Goal: Task Accomplishment & Management: Manage account settings

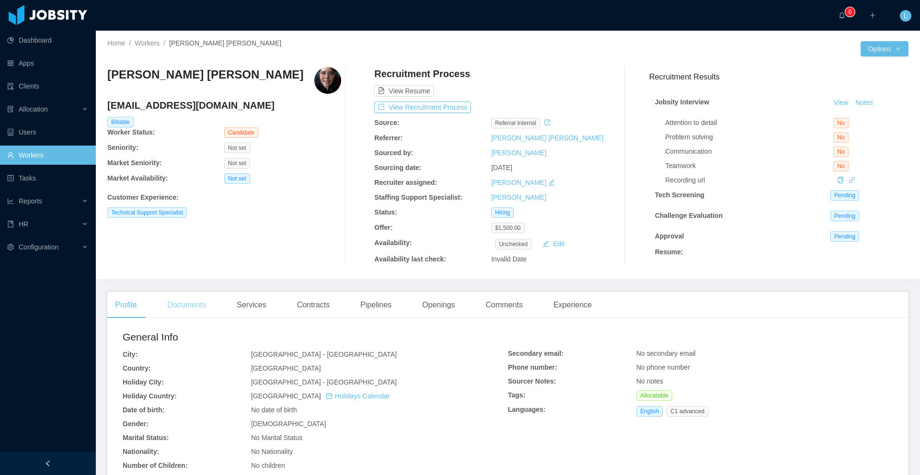
click at [189, 307] on div "Documents" at bounding box center [187, 305] width 54 height 27
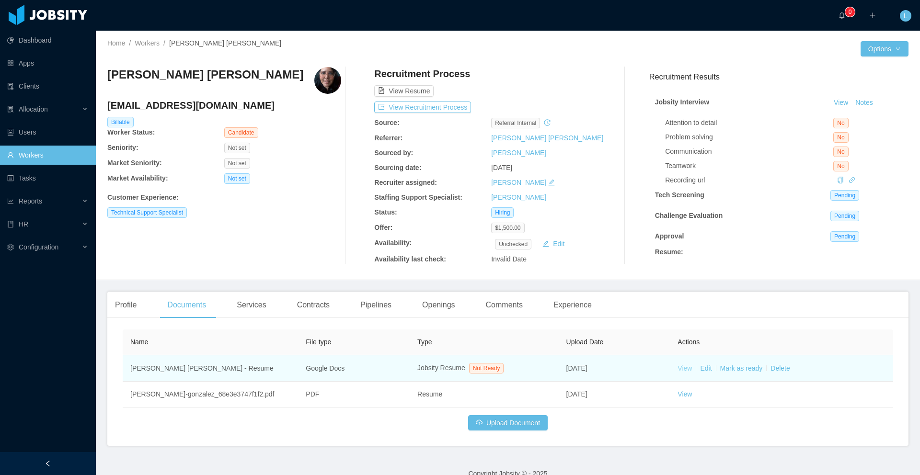
click at [685, 370] on link "View" at bounding box center [685, 369] width 14 height 8
click at [704, 372] on link "Mark as ready" at bounding box center [741, 369] width 43 height 8
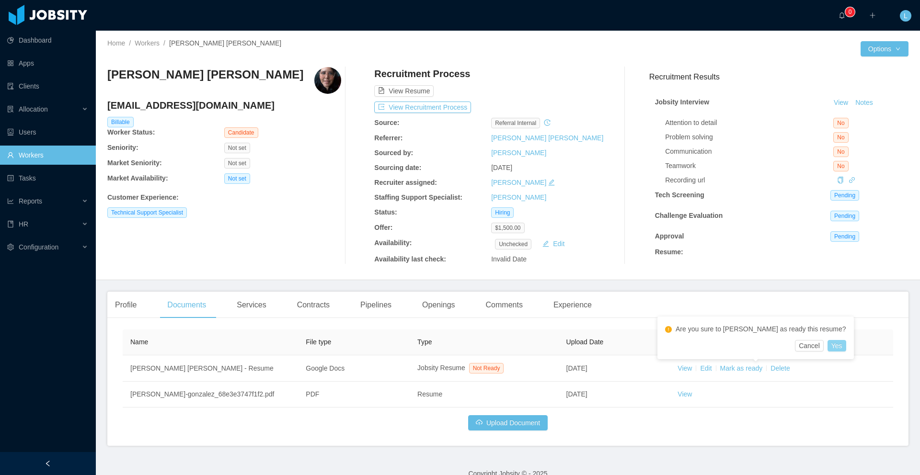
click at [704, 343] on button "Yes" at bounding box center [837, 346] width 19 height 12
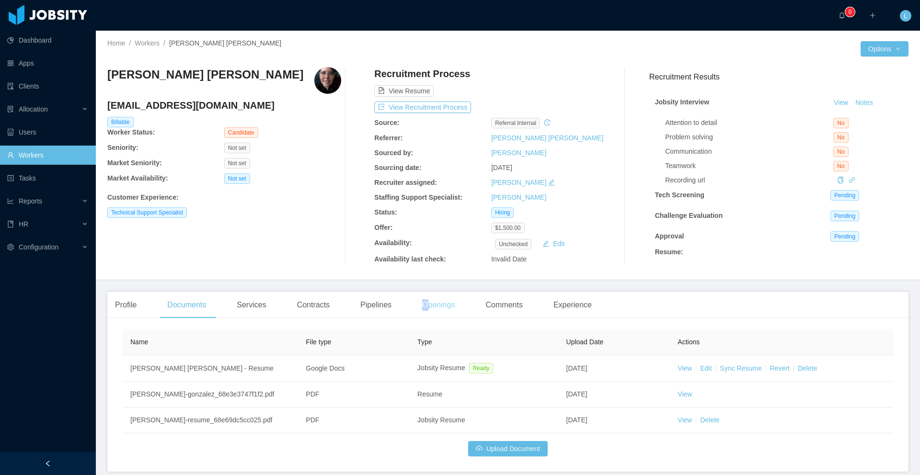
click at [429, 304] on div "Openings" at bounding box center [439, 305] width 48 height 27
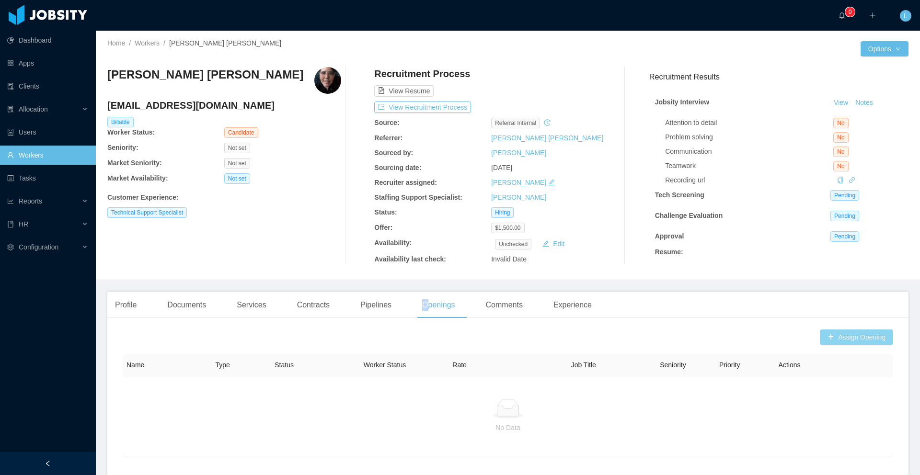
click at [704, 339] on button "Assign Opening" at bounding box center [856, 337] width 73 height 15
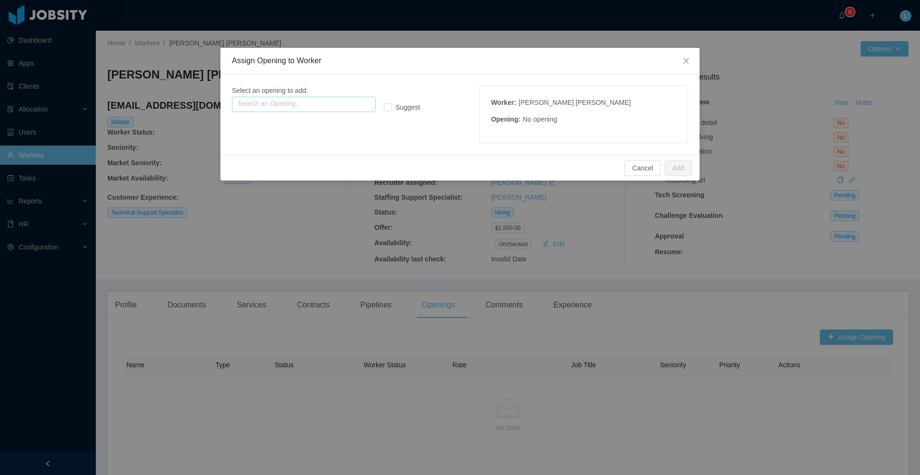
click at [346, 108] on input "text" at bounding box center [304, 104] width 144 height 15
paste input "**********"
drag, startPoint x: 268, startPoint y: 108, endPoint x: 257, endPoint y: 108, distance: 11.5
click at [257, 108] on input "**********" at bounding box center [304, 104] width 144 height 15
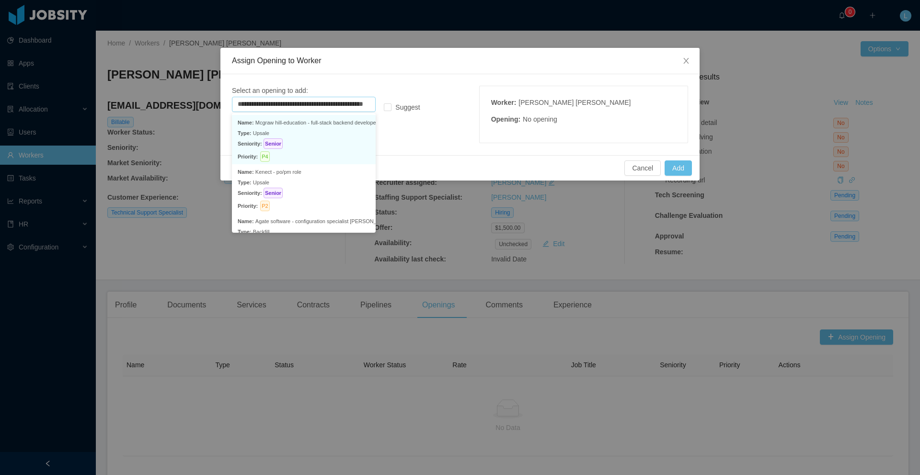
scroll to position [0, 0]
drag, startPoint x: 268, startPoint y: 104, endPoint x: 223, endPoint y: 104, distance: 45.5
click at [223, 104] on div "**********" at bounding box center [459, 114] width 479 height 81
drag, startPoint x: 281, startPoint y: 106, endPoint x: 382, endPoint y: 104, distance: 100.7
click at [382, 104] on div "**********" at bounding box center [327, 99] width 190 height 26
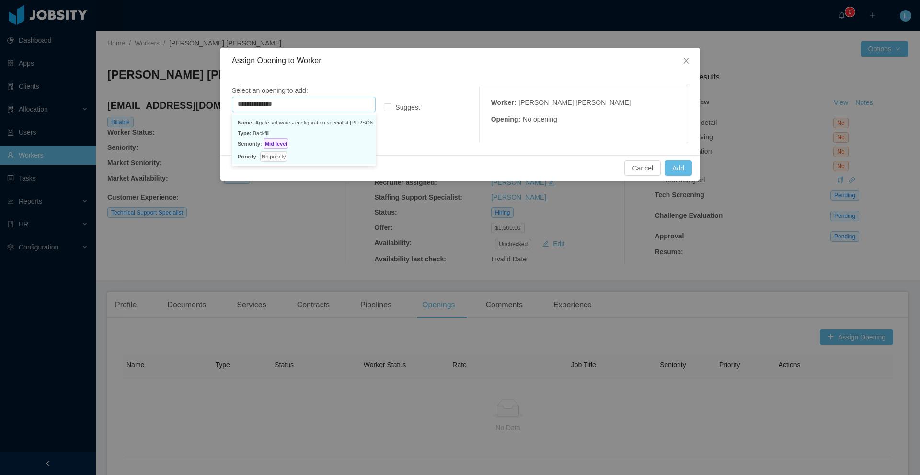
click at [335, 138] on p "Type: Backfill" at bounding box center [304, 133] width 132 height 11
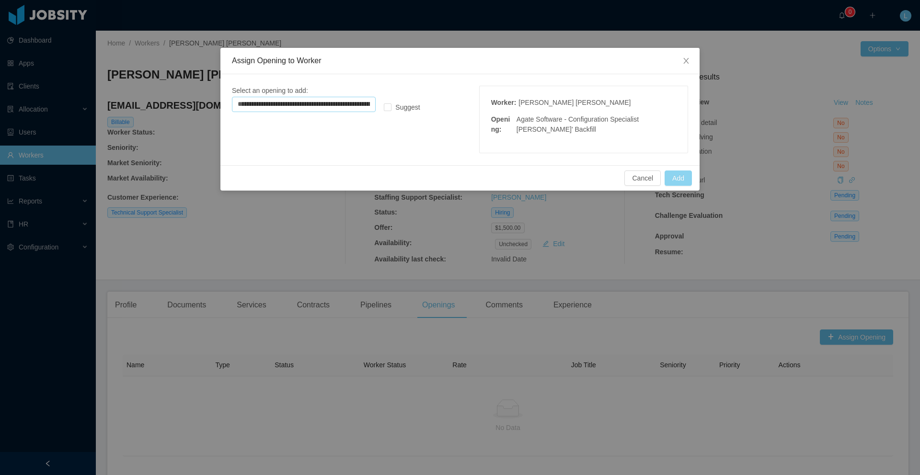
type input "**********"
click at [685, 182] on button "Add" at bounding box center [678, 178] width 27 height 15
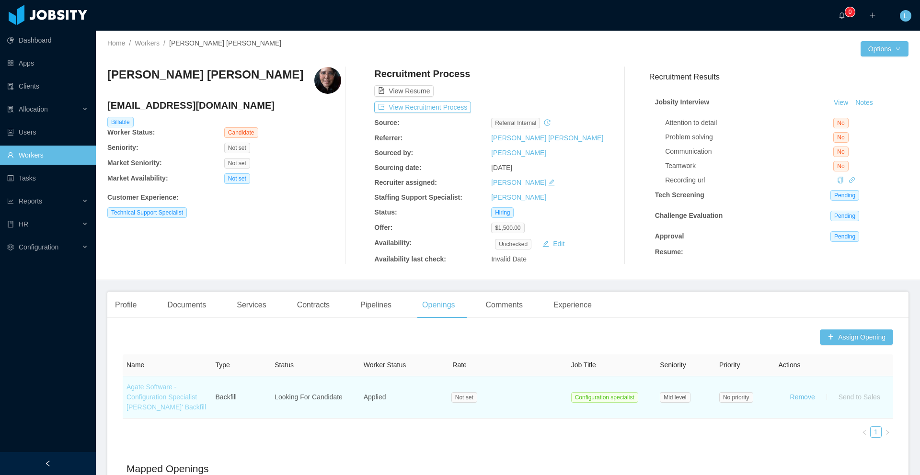
click at [157, 398] on link "Agate Software - Configuration Specialist Irice Reyes' Backfill" at bounding box center [167, 397] width 80 height 28
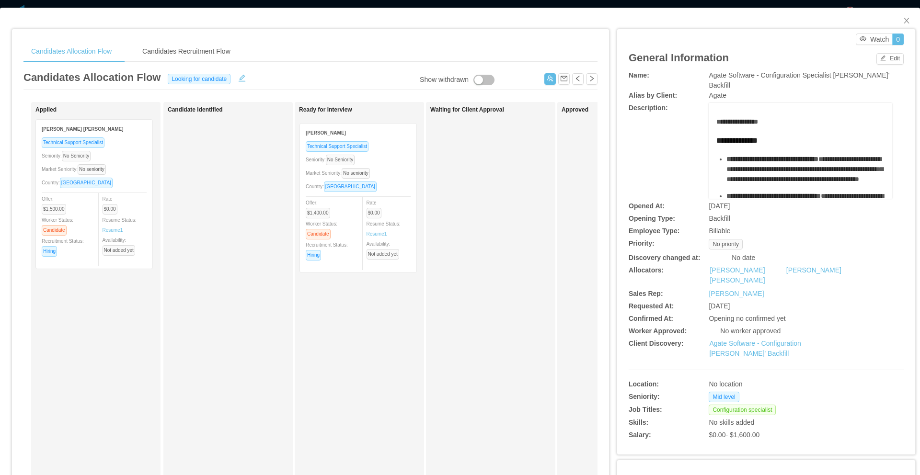
drag, startPoint x: 125, startPoint y: 138, endPoint x: 389, endPoint y: 141, distance: 264.1
click at [389, 141] on div "Applied Carlos Alfaro Technical Support Specialist Seniority: No Seniority Mark…" at bounding box center [310, 345] width 574 height 487
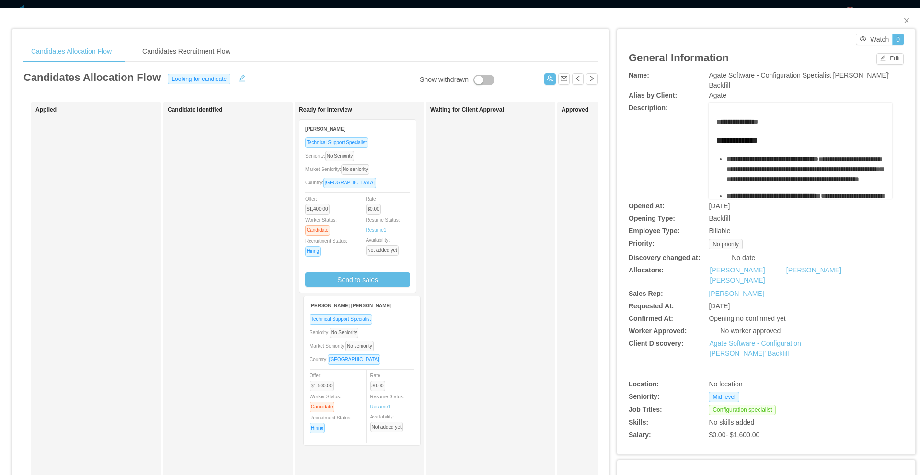
drag, startPoint x: 125, startPoint y: 134, endPoint x: 392, endPoint y: 312, distance: 320.9
click at [393, 311] on div "Applied Karla Graciela Gonzalez Technical Support Specialist Seniority: No Seni…" at bounding box center [310, 345] width 574 height 487
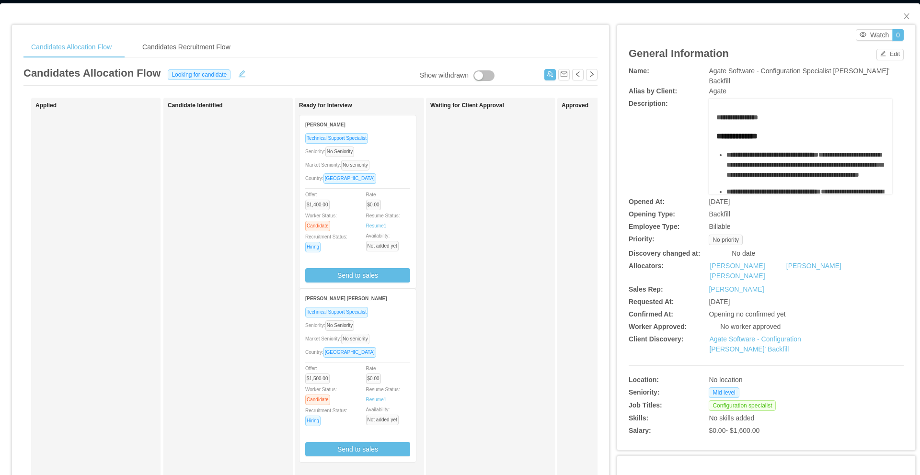
scroll to position [6, 0]
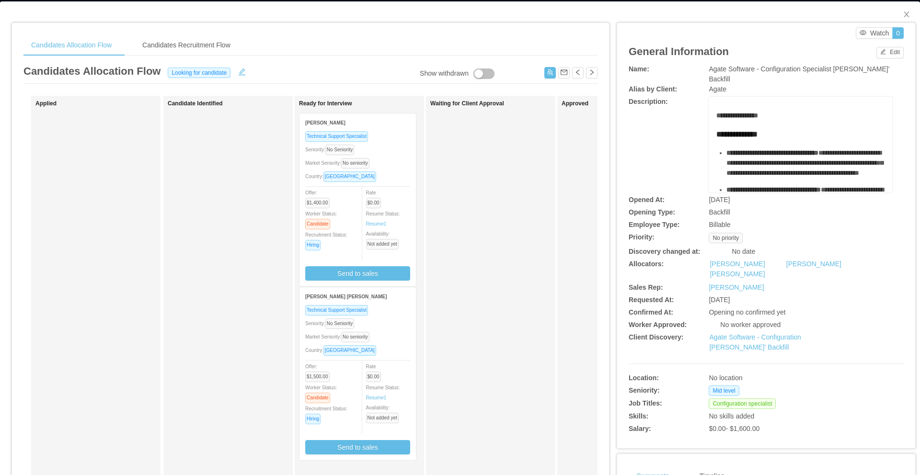
click at [334, 290] on div "Karla Graciela Gonzalez" at bounding box center [357, 297] width 105 height 18
click at [327, 278] on button "Send to sales" at bounding box center [357, 274] width 105 height 14
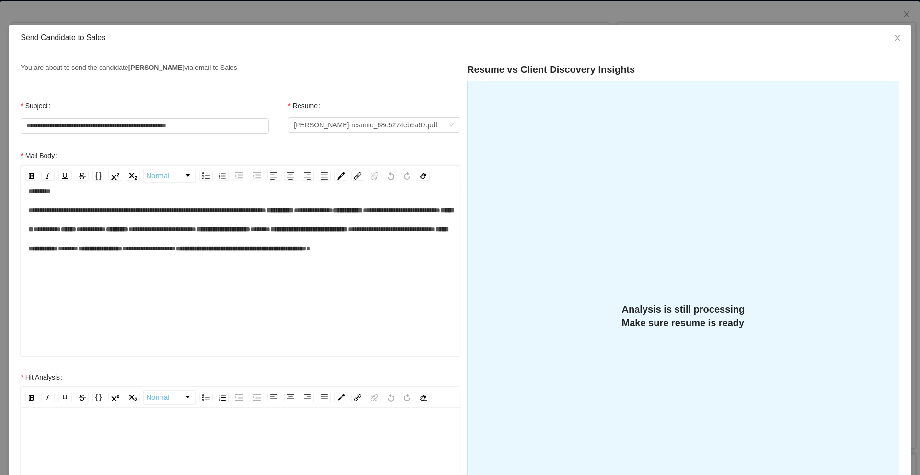
scroll to position [95, 0]
click at [82, 398] on div "rdw-editor" at bounding box center [240, 434] width 425 height 19
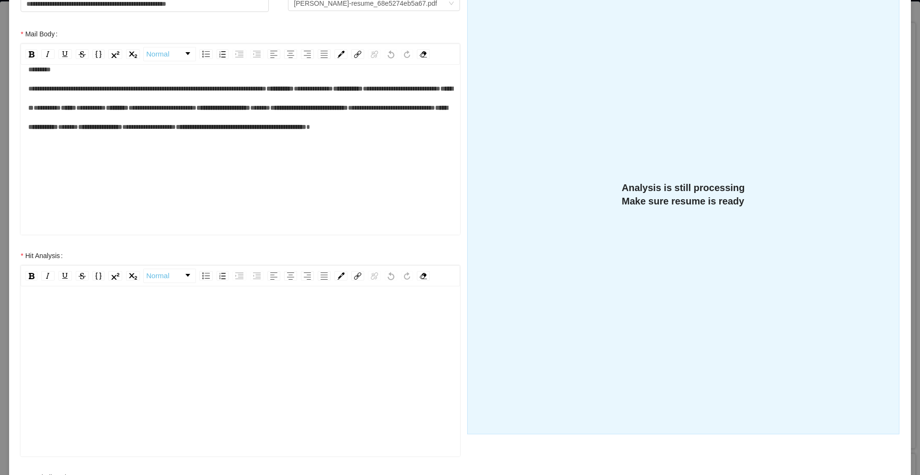
scroll to position [137, 0]
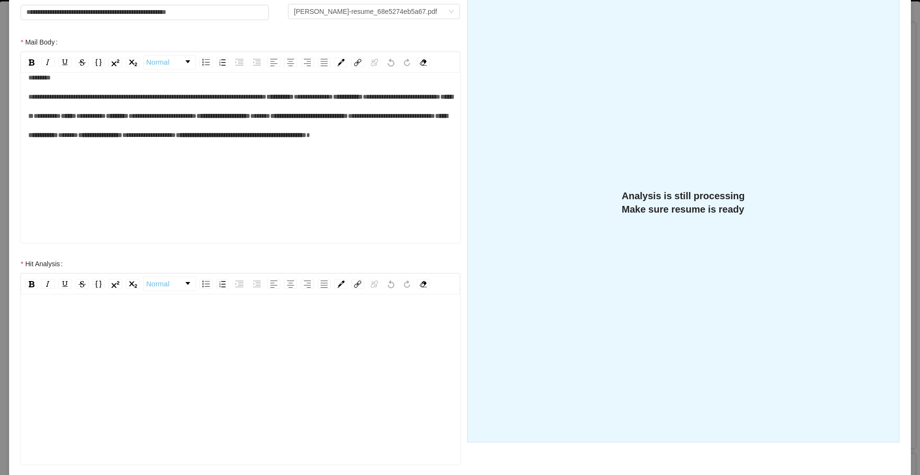
click at [107, 314] on div "rdw-editor" at bounding box center [240, 320] width 425 height 19
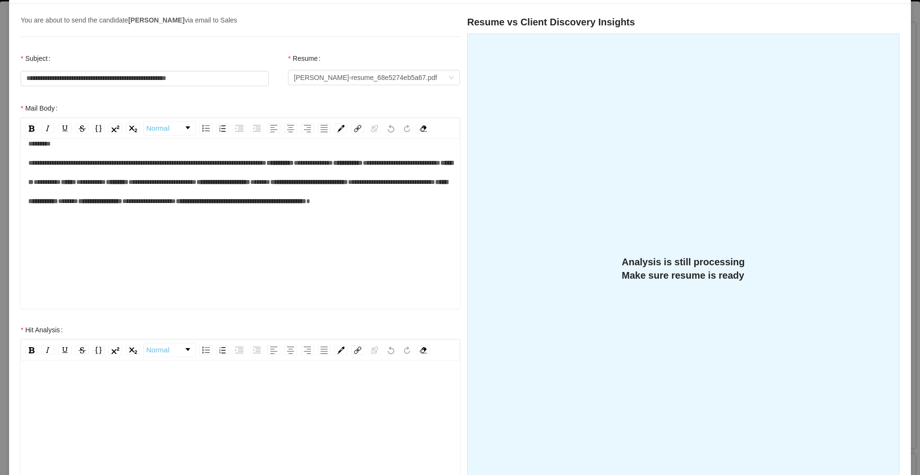
scroll to position [0, 0]
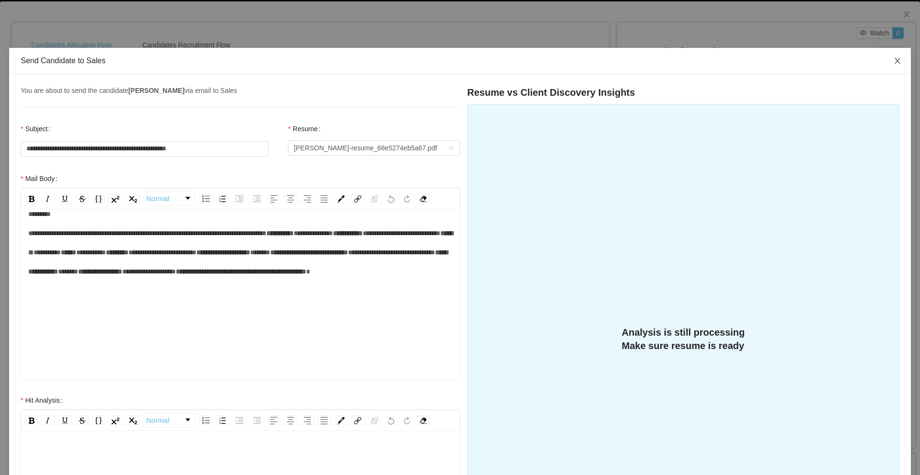
drag, startPoint x: 896, startPoint y: 64, endPoint x: 892, endPoint y: 67, distance: 5.1
click at [704, 64] on span "Close" at bounding box center [897, 61] width 27 height 27
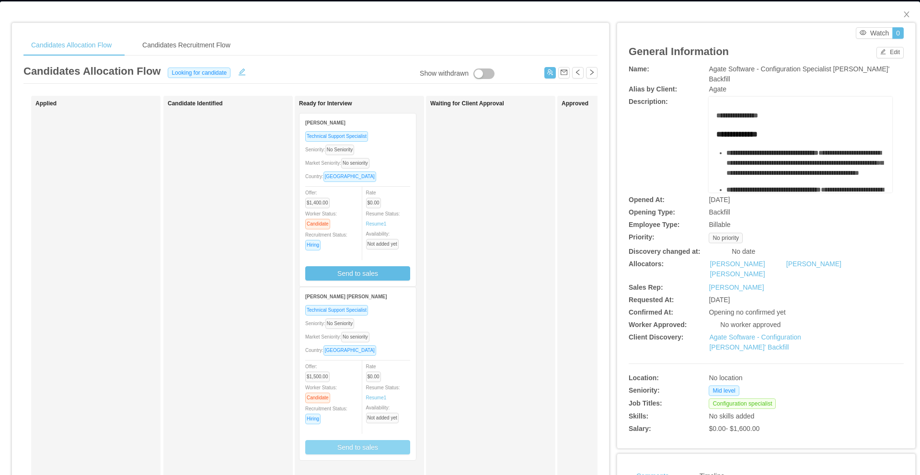
click at [343, 398] on button "Send to sales" at bounding box center [357, 447] width 105 height 14
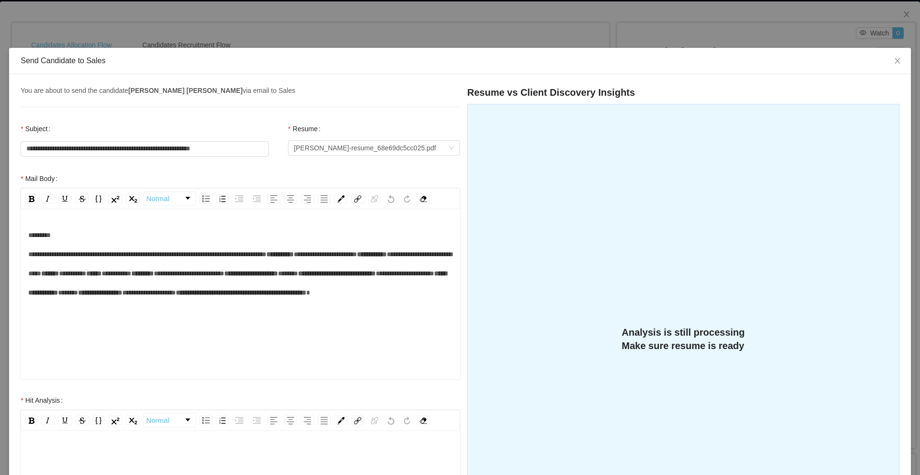
click at [202, 322] on div "**********" at bounding box center [240, 274] width 425 height 96
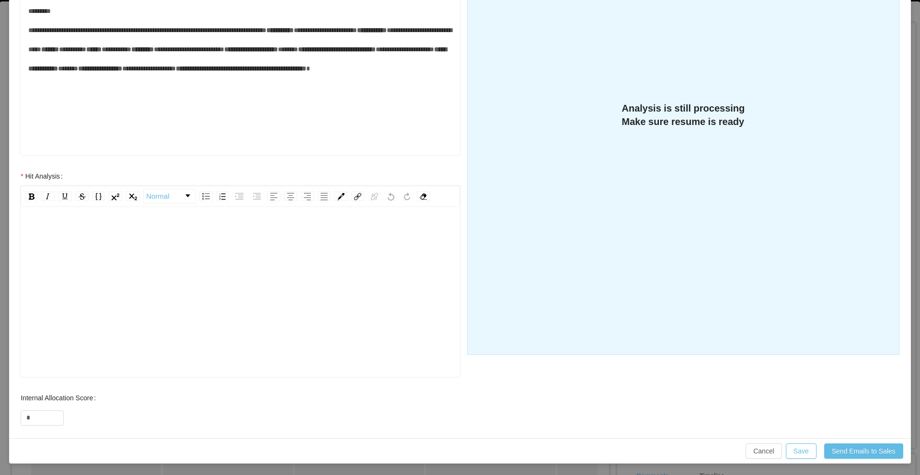
scroll to position [21, 0]
click at [208, 210] on div "rdw-editor" at bounding box center [240, 211] width 425 height 19
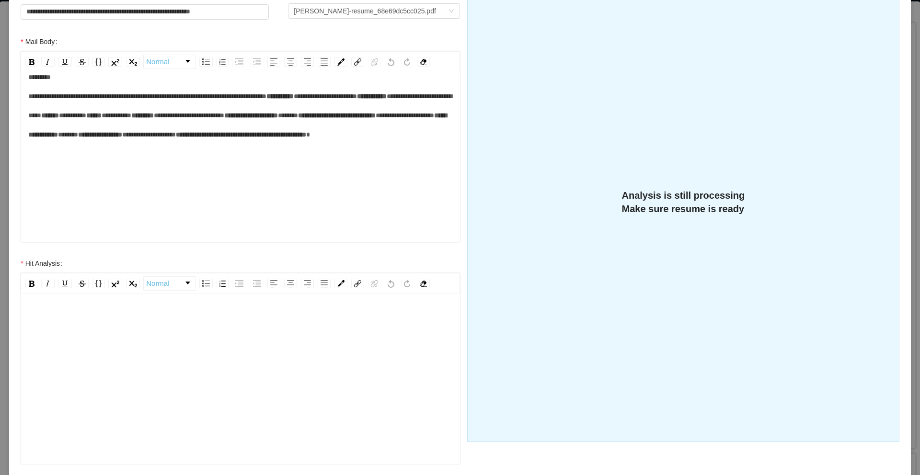
scroll to position [60, 0]
click at [238, 319] on div "rdw-editor" at bounding box center [240, 374] width 425 height 168
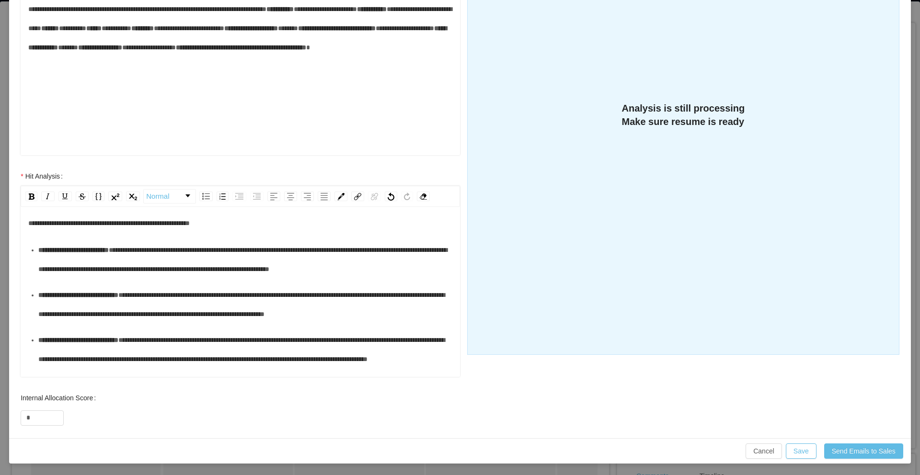
scroll to position [0, 0]
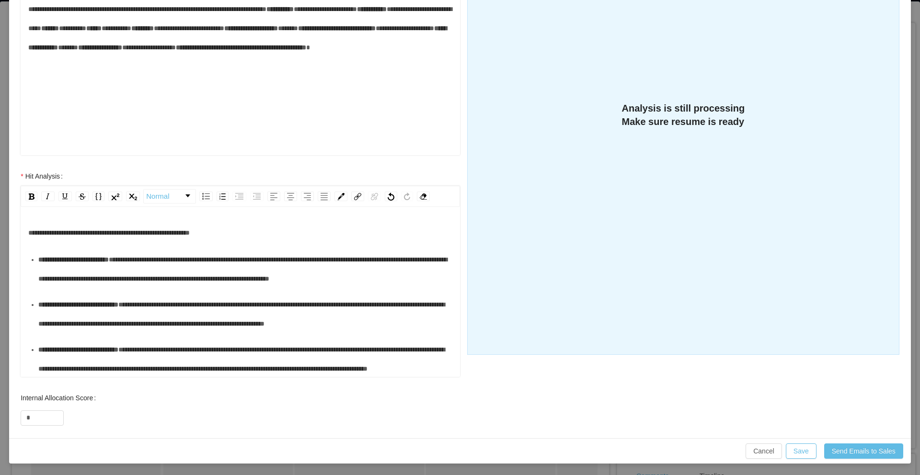
click at [32, 210] on div "**********" at bounding box center [241, 293] width 440 height 168
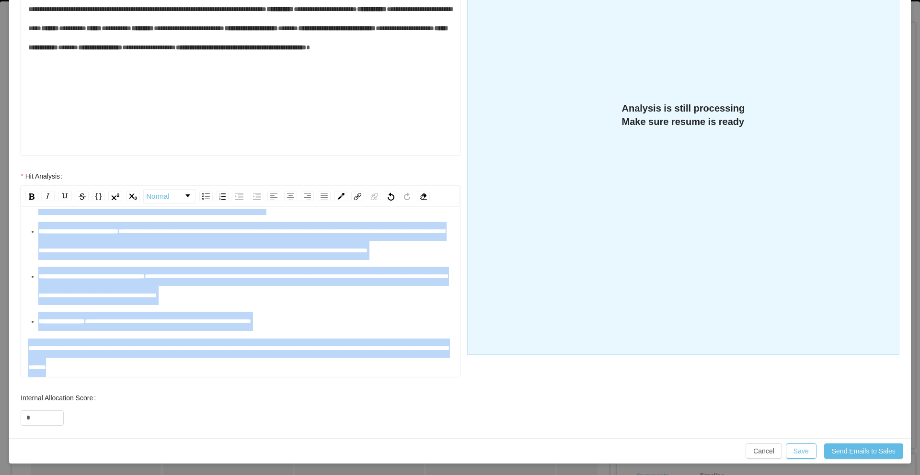
scroll to position [176, 0]
drag, startPoint x: 30, startPoint y: 234, endPoint x: 191, endPoint y: 412, distance: 240.6
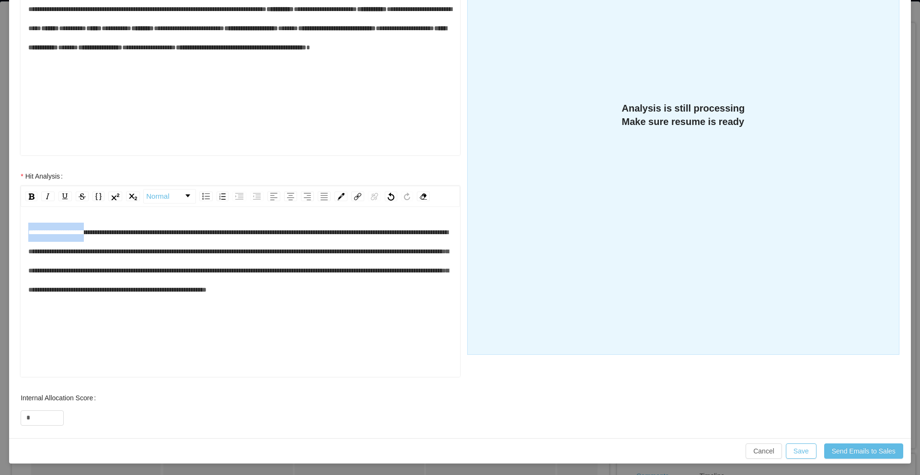
scroll to position [0, 0]
drag, startPoint x: 100, startPoint y: 216, endPoint x: 91, endPoint y: 237, distance: 23.4
click at [91, 237] on div "**********" at bounding box center [240, 261] width 425 height 77
click at [317, 300] on div "**********" at bounding box center [240, 261] width 425 height 77
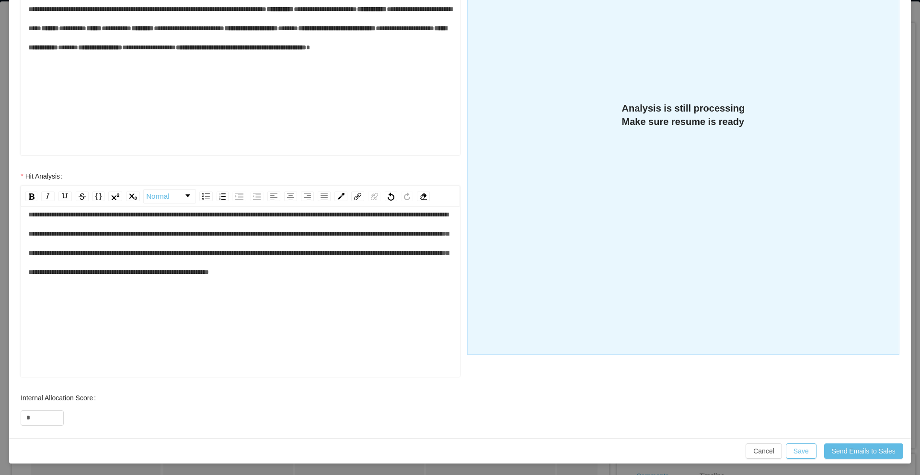
scroll to position [21, 0]
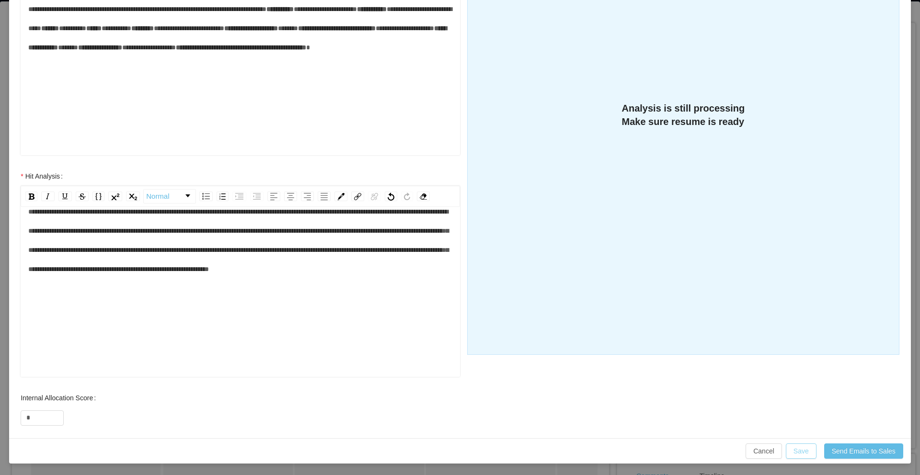
click at [704, 398] on button "Save" at bounding box center [801, 451] width 31 height 15
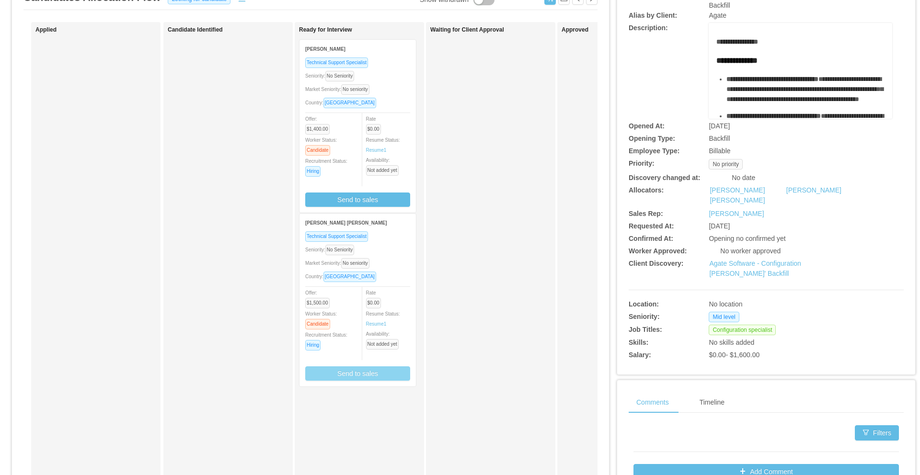
scroll to position [90, 0]
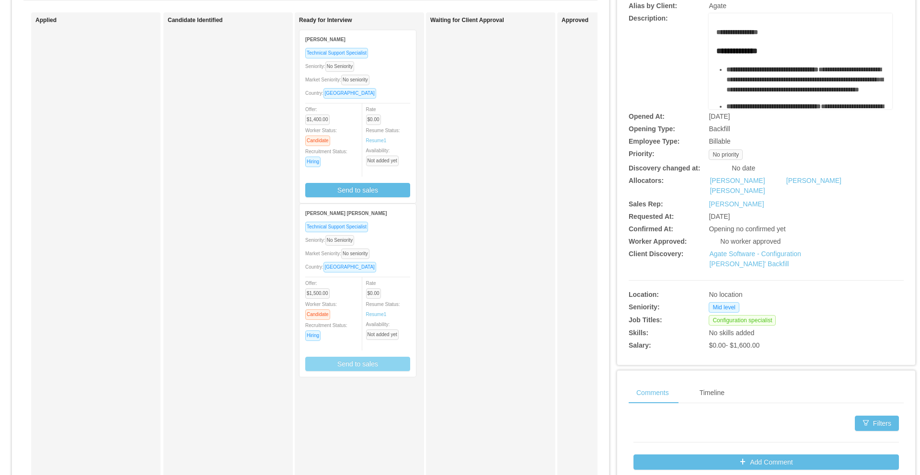
click at [317, 41] on strong "Carlos Alfaro" at bounding box center [325, 39] width 40 height 5
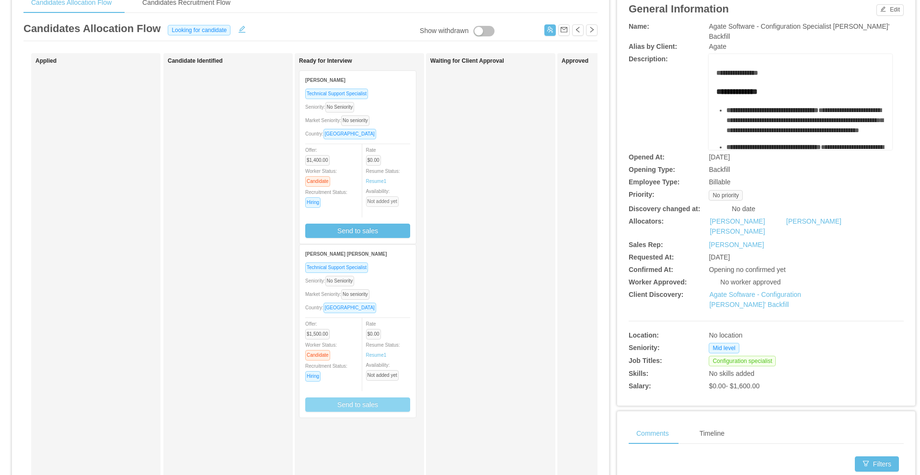
scroll to position [47, 0]
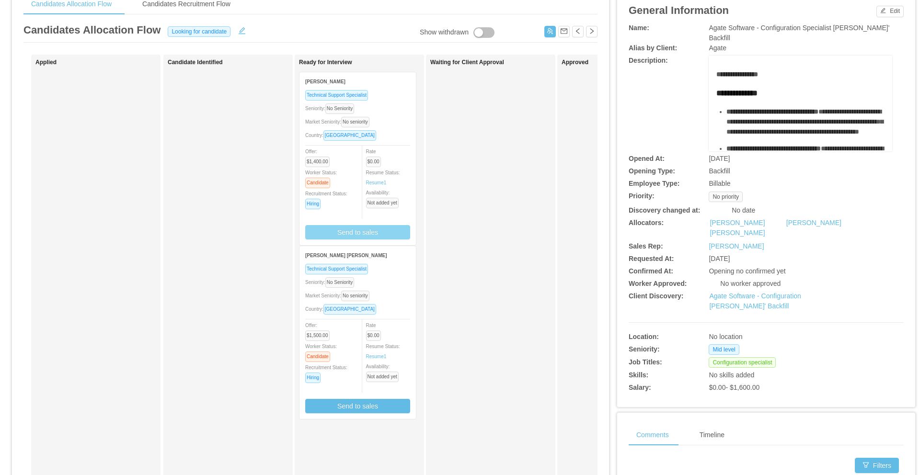
click at [383, 239] on button "Send to sales" at bounding box center [357, 232] width 105 height 14
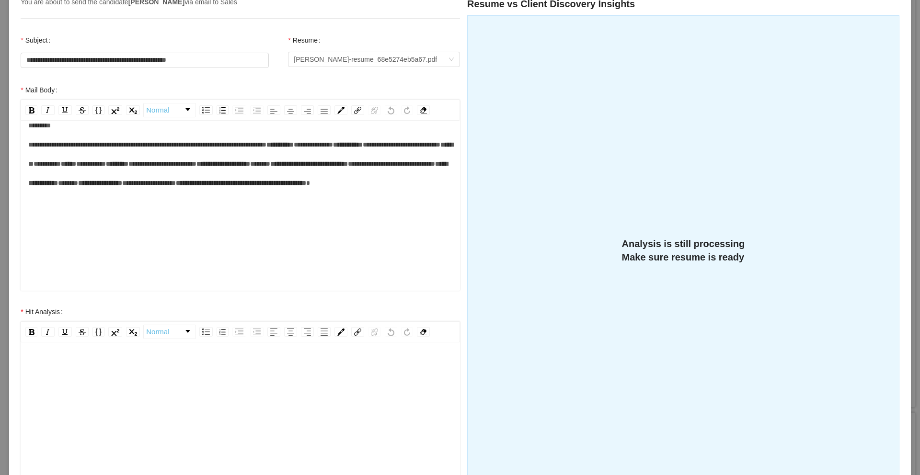
scroll to position [72, 0]
drag, startPoint x: 100, startPoint y: 247, endPoint x: 86, endPoint y: 247, distance: 13.4
click at [86, 212] on div "**********" at bounding box center [240, 164] width 425 height 96
drag, startPoint x: 29, startPoint y: 207, endPoint x: 121, endPoint y: 207, distance: 92.0
click at [121, 207] on div "**********" at bounding box center [240, 164] width 425 height 96
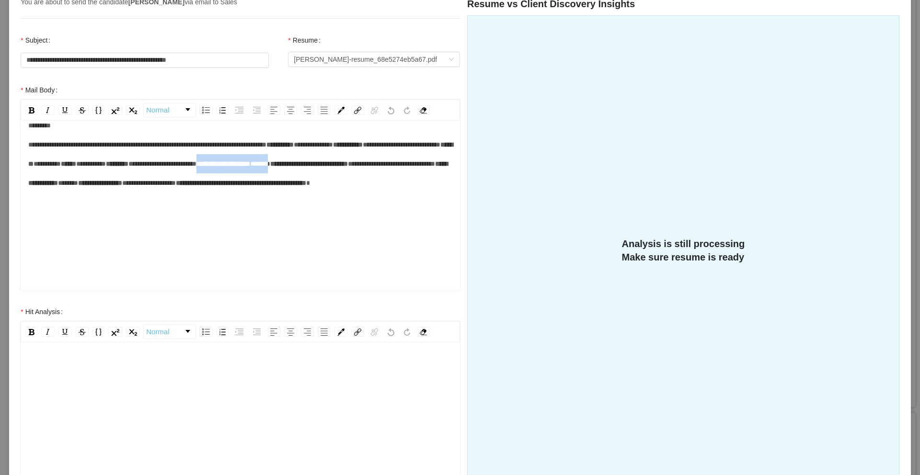
scroll to position [95, 0]
click at [56, 365] on div "rdw-editor" at bounding box center [240, 422] width 425 height 168
click at [146, 179] on div "**********" at bounding box center [240, 164] width 425 height 96
drag, startPoint x: 115, startPoint y: 189, endPoint x: 95, endPoint y: 187, distance: 20.2
click at [96, 187] on div "**********" at bounding box center [240, 164] width 425 height 96
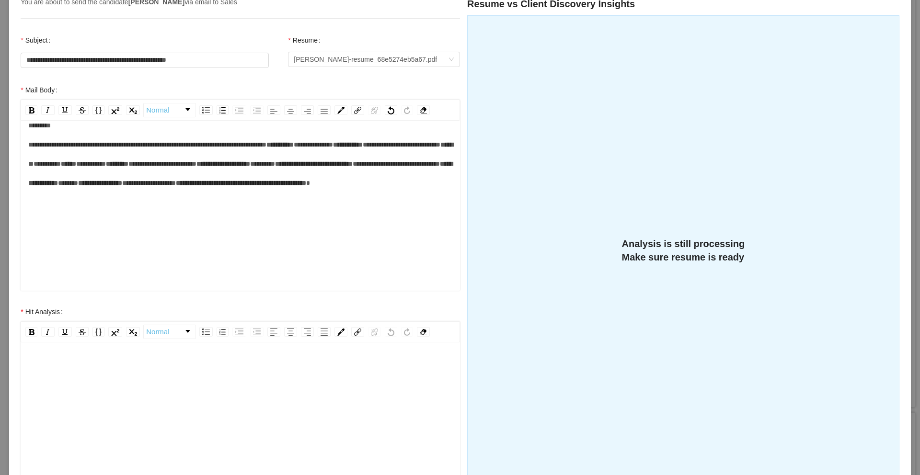
click at [108, 370] on div "rdw-editor" at bounding box center [240, 422] width 425 height 168
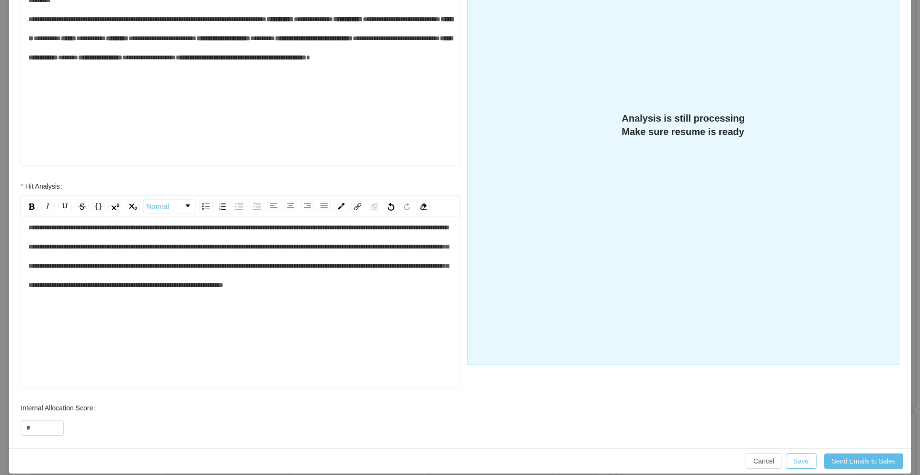
scroll to position [222, 0]
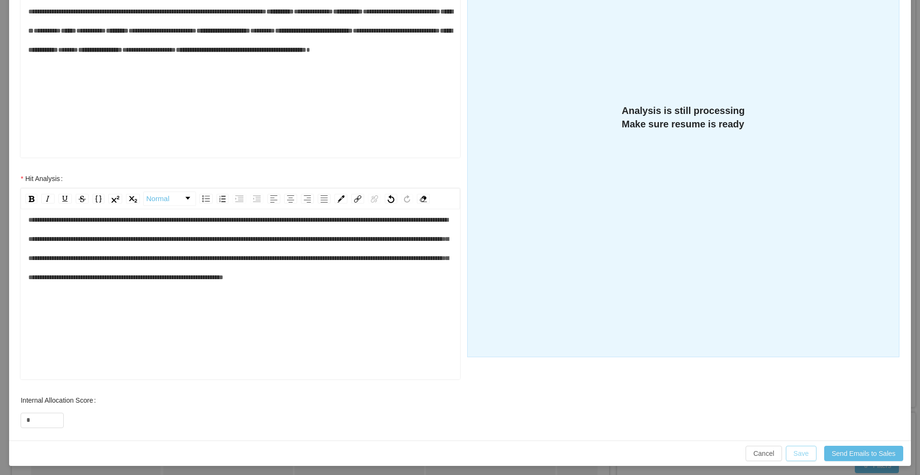
click at [704, 398] on button "Save" at bounding box center [801, 453] width 31 height 15
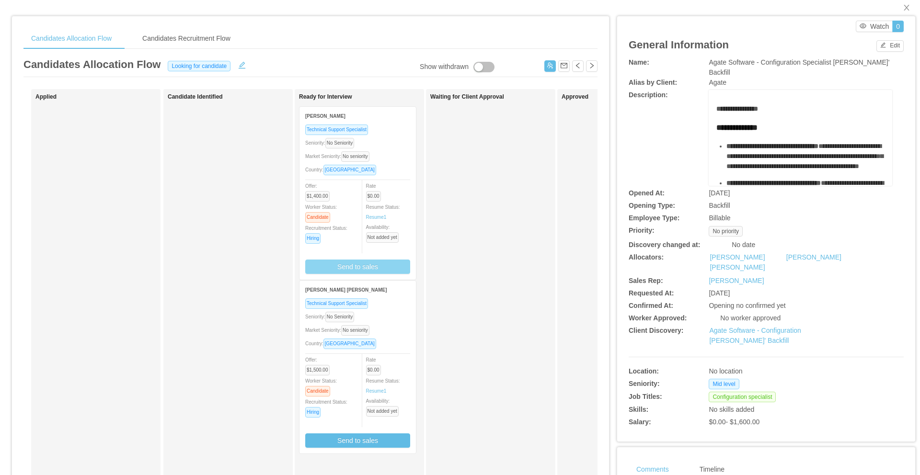
scroll to position [0, 0]
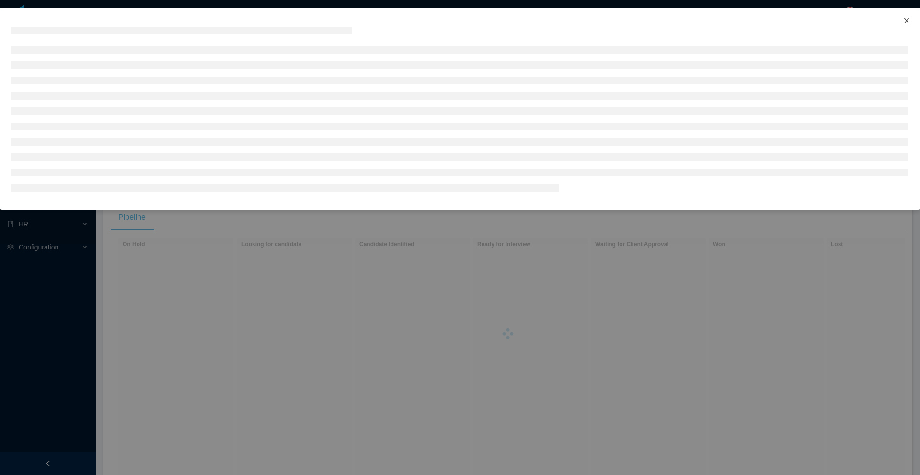
click at [905, 19] on icon "icon: close" at bounding box center [906, 21] width 5 height 6
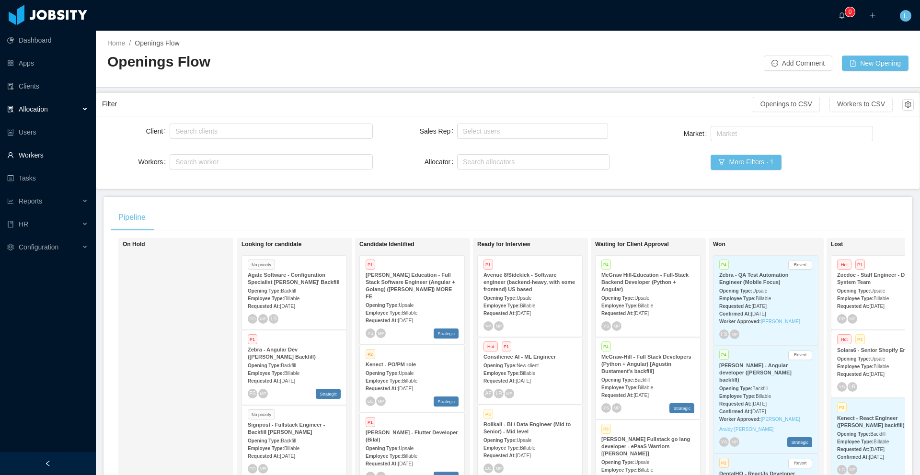
click at [30, 153] on link "Workers" at bounding box center [47, 155] width 81 height 19
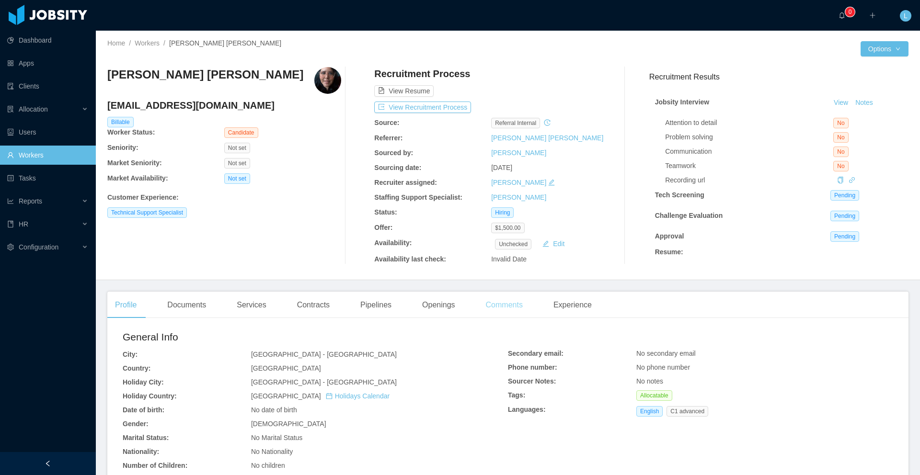
click at [508, 309] on div "Comments" at bounding box center [504, 305] width 52 height 27
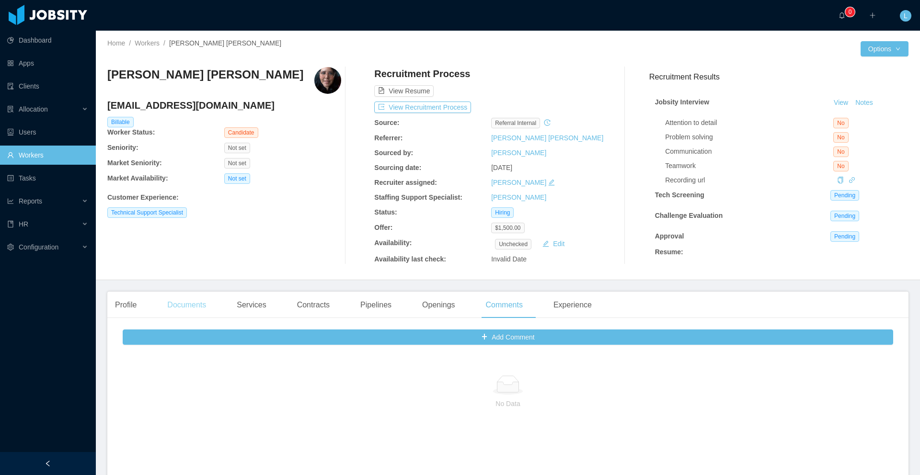
click at [187, 309] on div "Documents" at bounding box center [187, 305] width 54 height 27
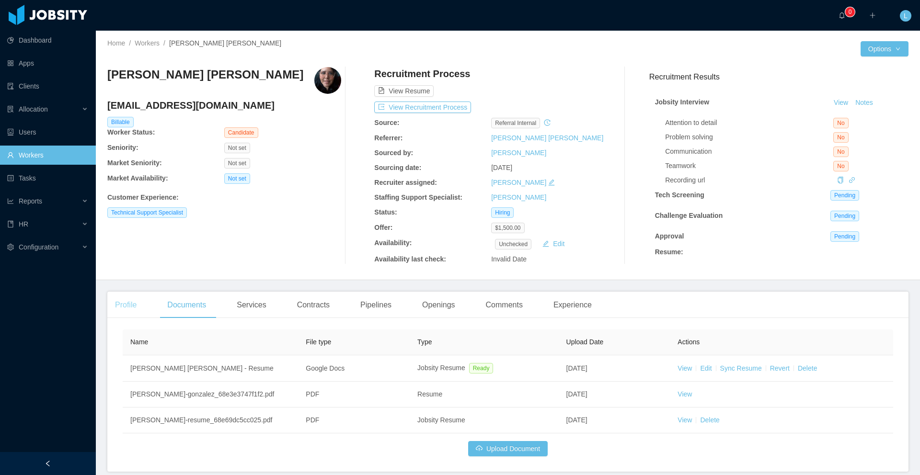
click at [128, 304] on div "Profile" at bounding box center [125, 305] width 37 height 27
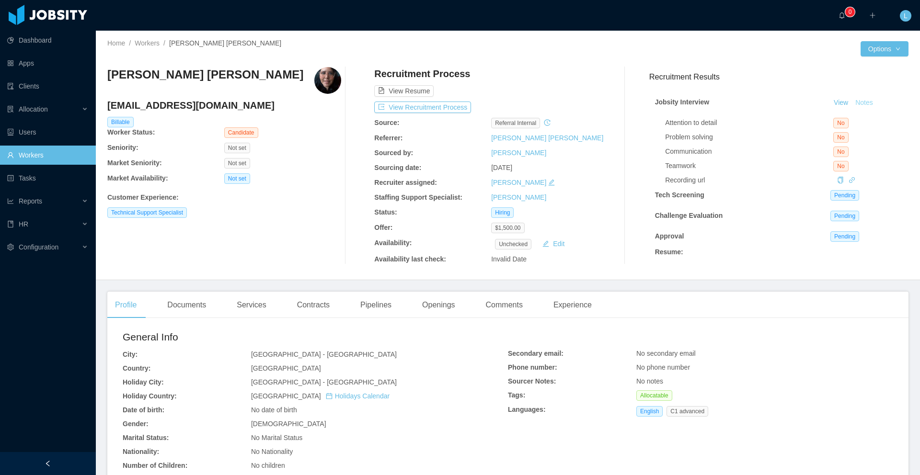
click at [859, 102] on button "Notes" at bounding box center [864, 103] width 25 height 12
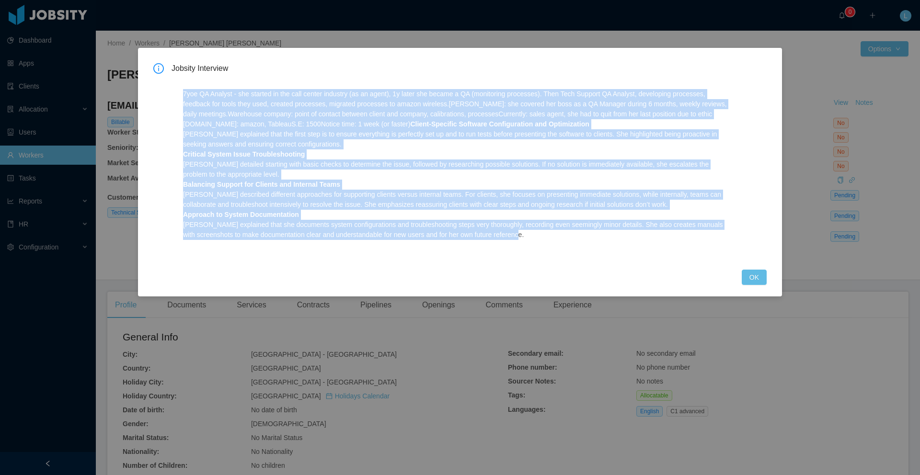
drag, startPoint x: 194, startPoint y: 98, endPoint x: 569, endPoint y: 237, distance: 400.4
click at [569, 237] on p "7yoe QA Analyst - she started in the call center industry (as an agent), 1y lat…" at bounding box center [456, 164] width 547 height 151
copy p "7yoe QA Analyst - she started in the call center industry (as an agent), 1y lat…"
drag, startPoint x: 754, startPoint y: 276, endPoint x: 731, endPoint y: 237, distance: 44.7
click at [754, 276] on button "OK" at bounding box center [754, 277] width 25 height 15
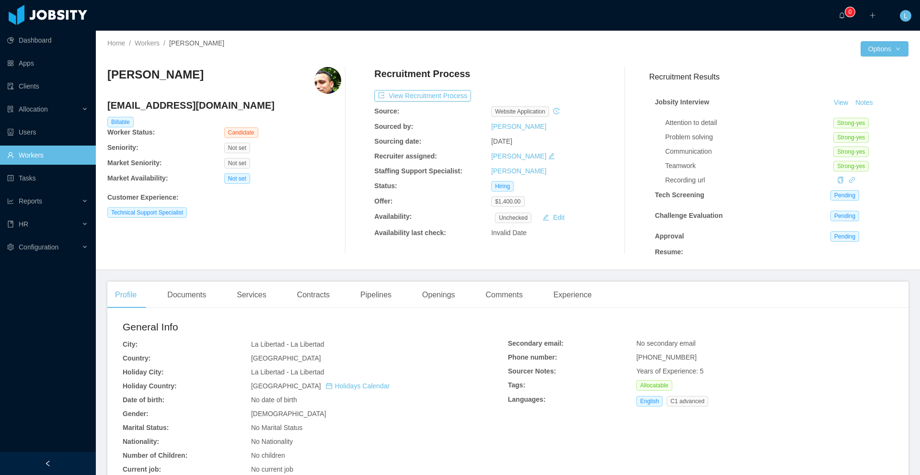
scroll to position [2, 0]
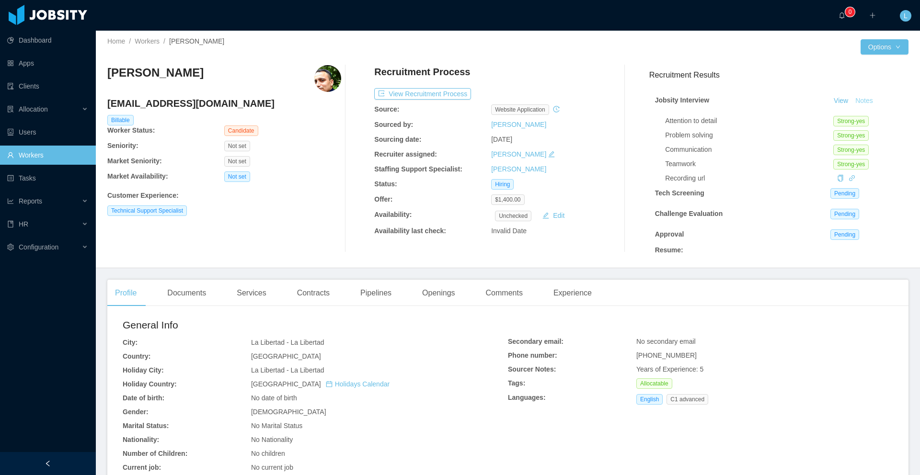
click at [855, 99] on button "Notes" at bounding box center [864, 101] width 25 height 12
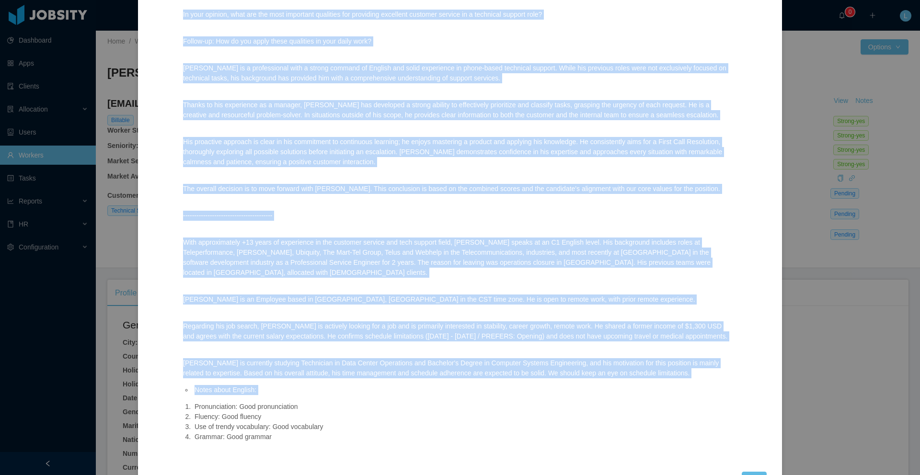
scroll to position [450, 0]
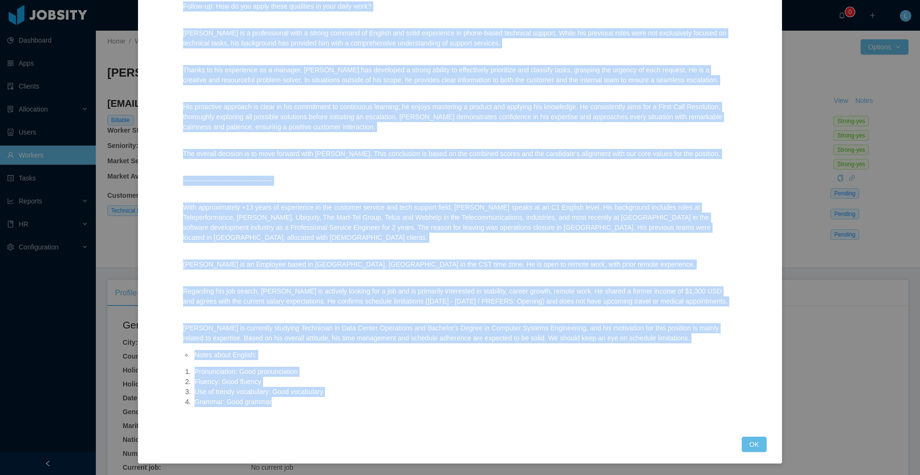
drag, startPoint x: 183, startPoint y: 91, endPoint x: 337, endPoint y: 398, distance: 344.3
click at [337, 398] on div "Carlos’s performance was evaluated across the following performance areas: - Pr…" at bounding box center [457, 32] width 570 height 788
click at [243, 260] on p "Carlos is an Employee based in San Salvador, El Salvador in the CST time zone. …" at bounding box center [456, 265] width 547 height 10
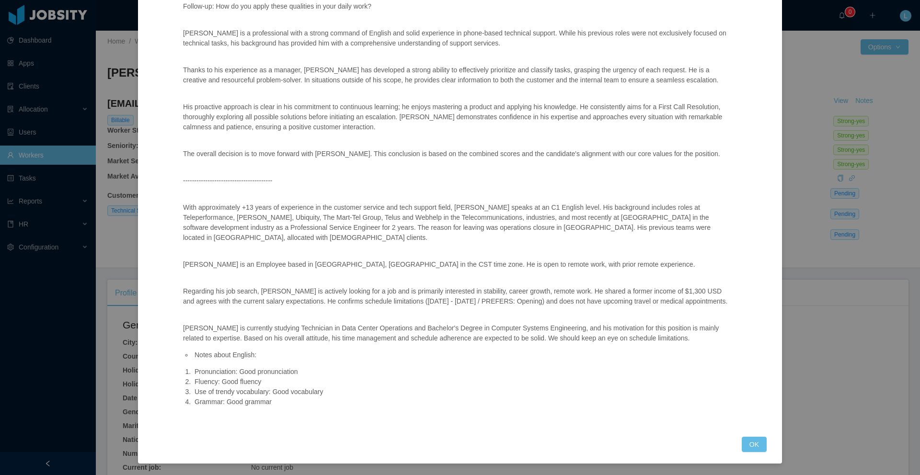
drag, startPoint x: 185, startPoint y: 198, endPoint x: 233, endPoint y: 222, distance: 53.6
click at [233, 222] on p "With approximately +13 years of experience in the customer service and tech sup…" at bounding box center [456, 223] width 547 height 40
click at [195, 209] on p "With approximately +13 years of experience in the customer service and tech sup…" at bounding box center [456, 223] width 547 height 40
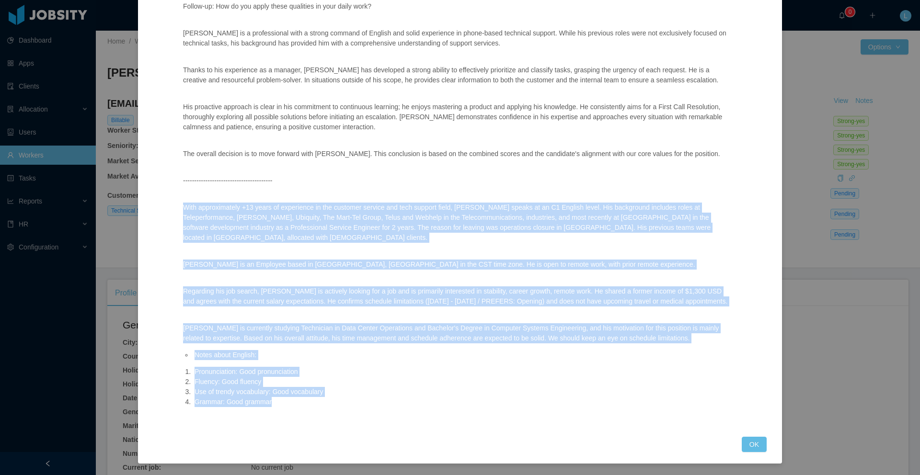
drag, startPoint x: 183, startPoint y: 197, endPoint x: 303, endPoint y: 404, distance: 238.7
click at [304, 403] on div "Carlos’s performance was evaluated across the following performance areas: - Pr…" at bounding box center [457, 32] width 570 height 788
copy div "With approximately +13 years of experience in the customer service and tech sup…"
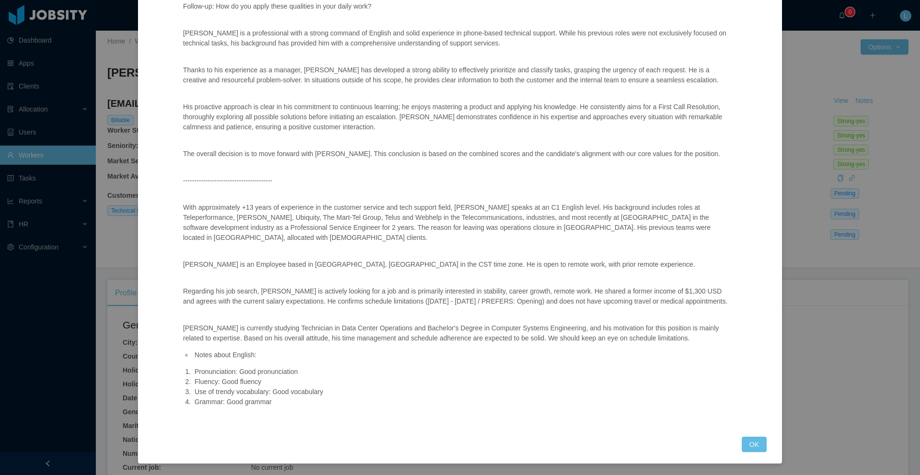
click at [120, 81] on div "Jobsity Interview Carlos’s performance was evaluated across the following perfo…" at bounding box center [460, 237] width 920 height 475
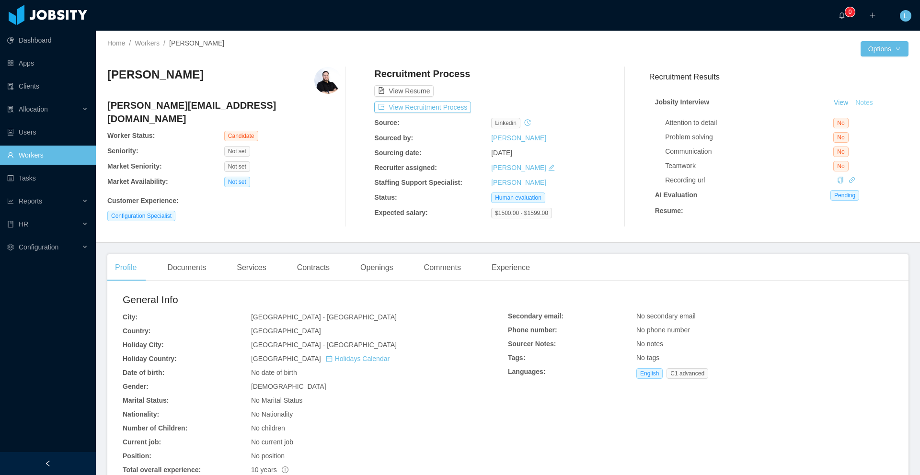
click at [855, 103] on button "Notes" at bounding box center [864, 103] width 25 height 12
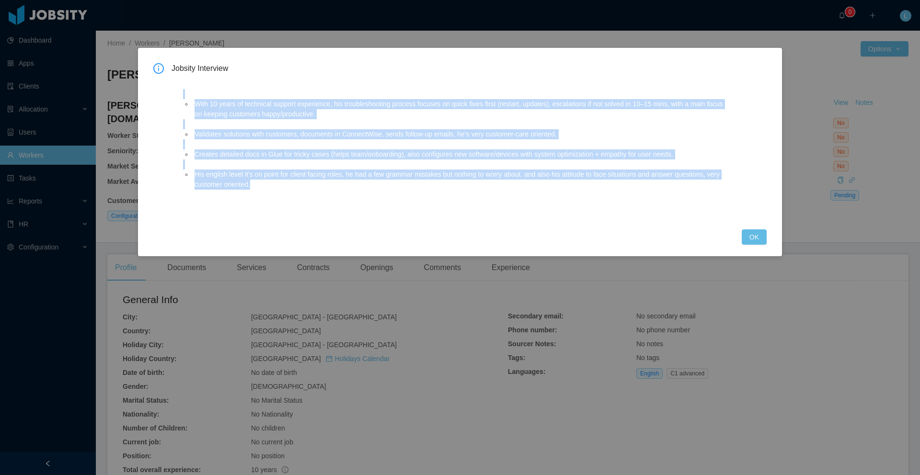
drag, startPoint x: 272, startPoint y: 189, endPoint x: 180, endPoint y: 95, distance: 131.5
click at [180, 95] on div "With 10 years of technical support experience, his troubleshooting process focu…" at bounding box center [457, 148] width 570 height 140
copy ul "With 10 years of technical support experience, his troubleshooting process focu…"
click at [754, 240] on button "OK" at bounding box center [754, 237] width 25 height 15
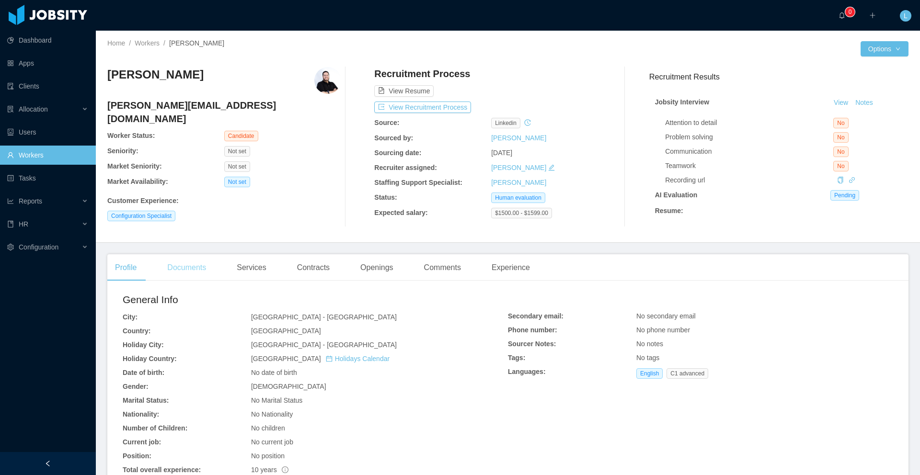
click at [180, 277] on div "Documents" at bounding box center [187, 268] width 54 height 27
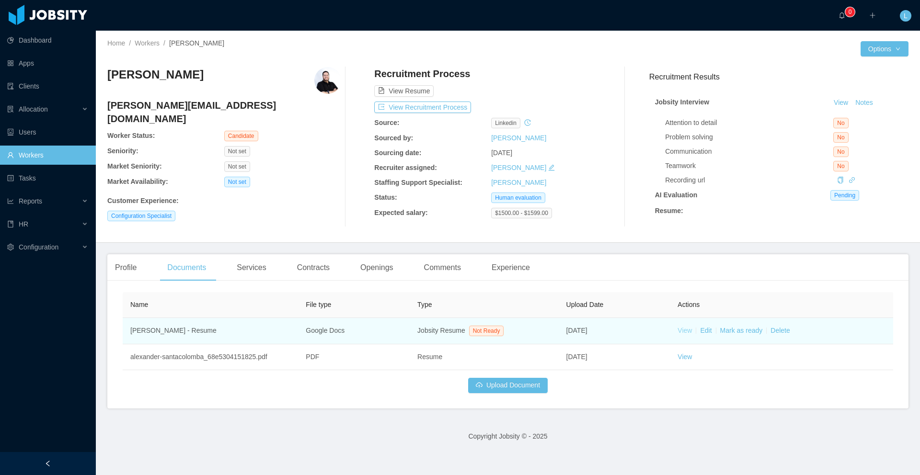
click at [681, 335] on link "View" at bounding box center [685, 331] width 14 height 8
click at [747, 335] on link "Mark as ready" at bounding box center [741, 331] width 43 height 8
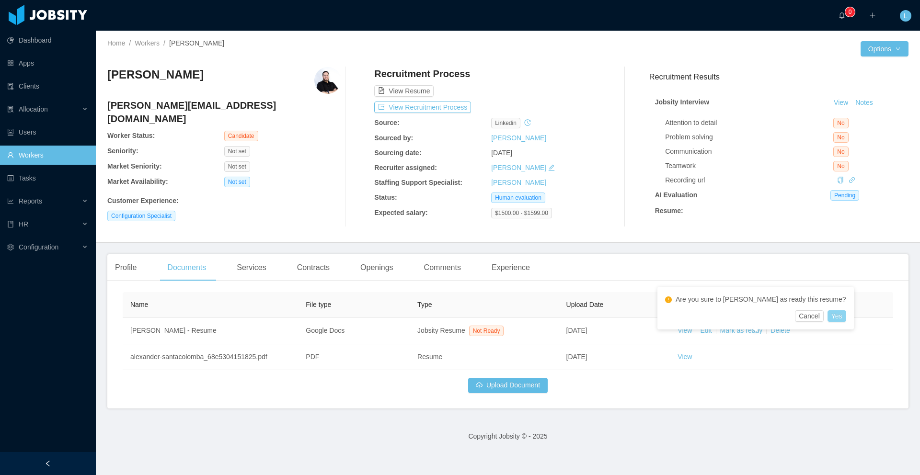
click at [828, 317] on button "Yes" at bounding box center [837, 317] width 19 height 12
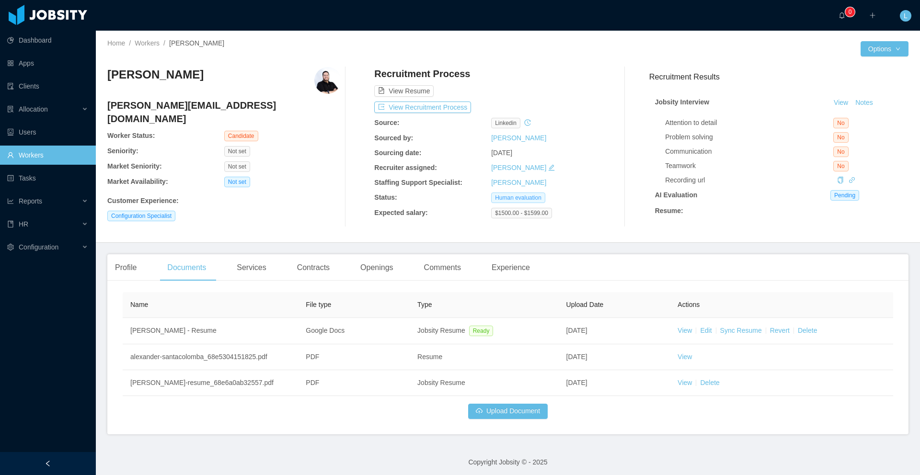
click at [527, 199] on span "Human evaluation" at bounding box center [518, 198] width 54 height 11
click at [865, 46] on button "Options" at bounding box center [885, 48] width 48 height 15
click at [772, 45] on div at bounding box center [684, 48] width 353 height 15
click at [580, 162] on div "Recruitment Process View Resume View Recruitment Process Source: linkedin Sourc…" at bounding box center [491, 147] width 234 height 160
click at [460, 110] on button "View Recruitment Process" at bounding box center [422, 108] width 97 height 12
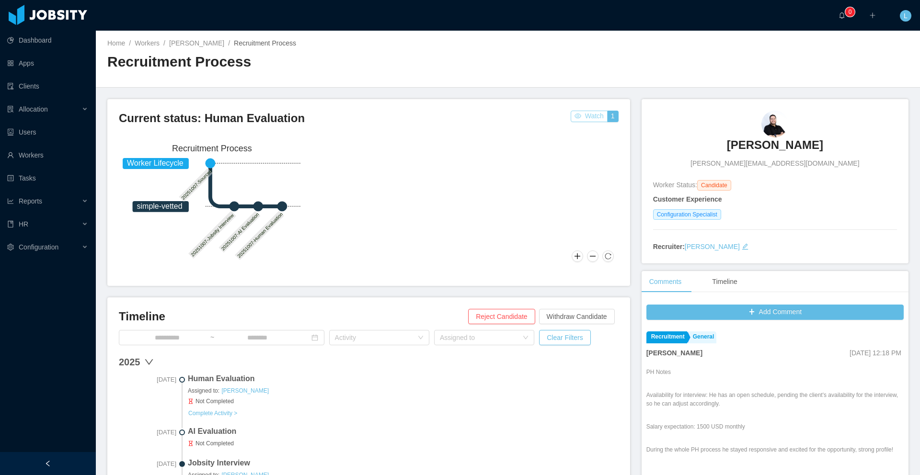
click at [585, 118] on button "Watch" at bounding box center [589, 117] width 37 height 12
click at [607, 118] on button "2" at bounding box center [613, 117] width 12 height 12
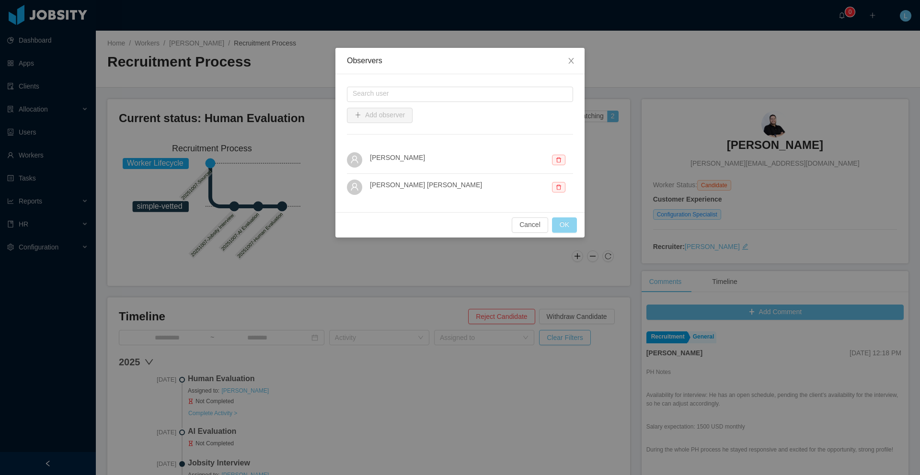
click at [569, 222] on button "OK" at bounding box center [564, 225] width 25 height 15
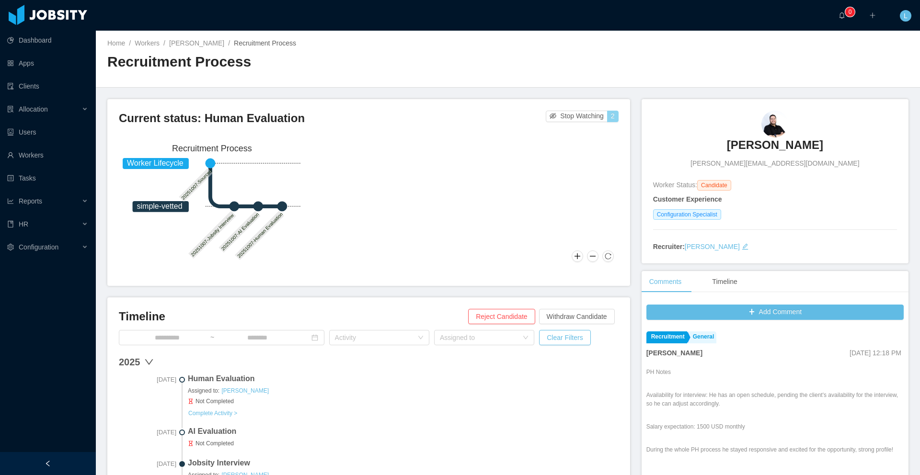
click at [607, 118] on button "2" at bounding box center [613, 117] width 12 height 12
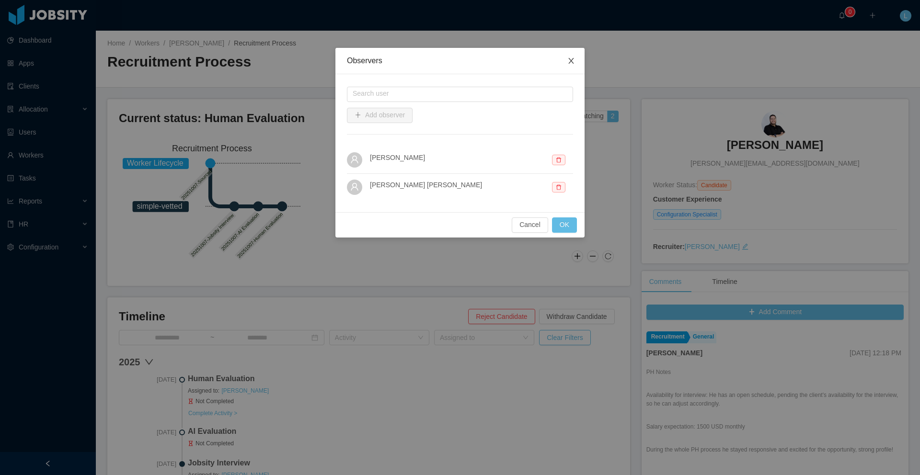
click at [575, 63] on span "Close" at bounding box center [571, 61] width 27 height 27
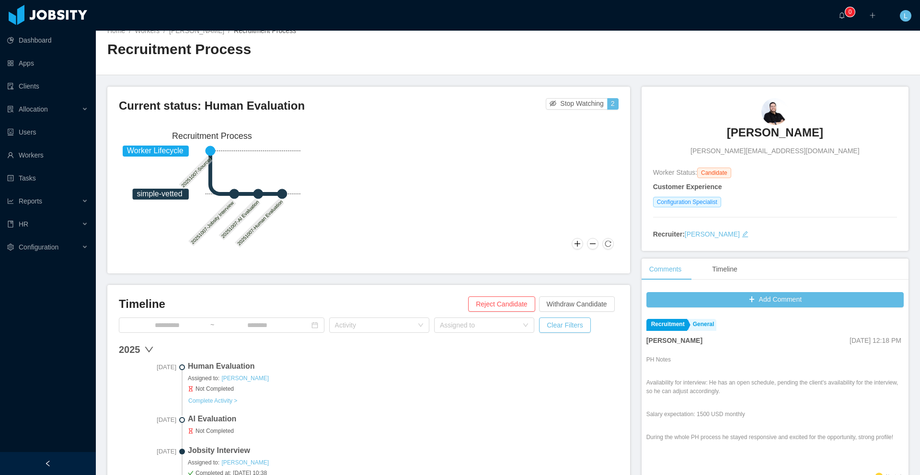
scroll to position [52, 0]
